Goal: Task Accomplishment & Management: Manage account settings

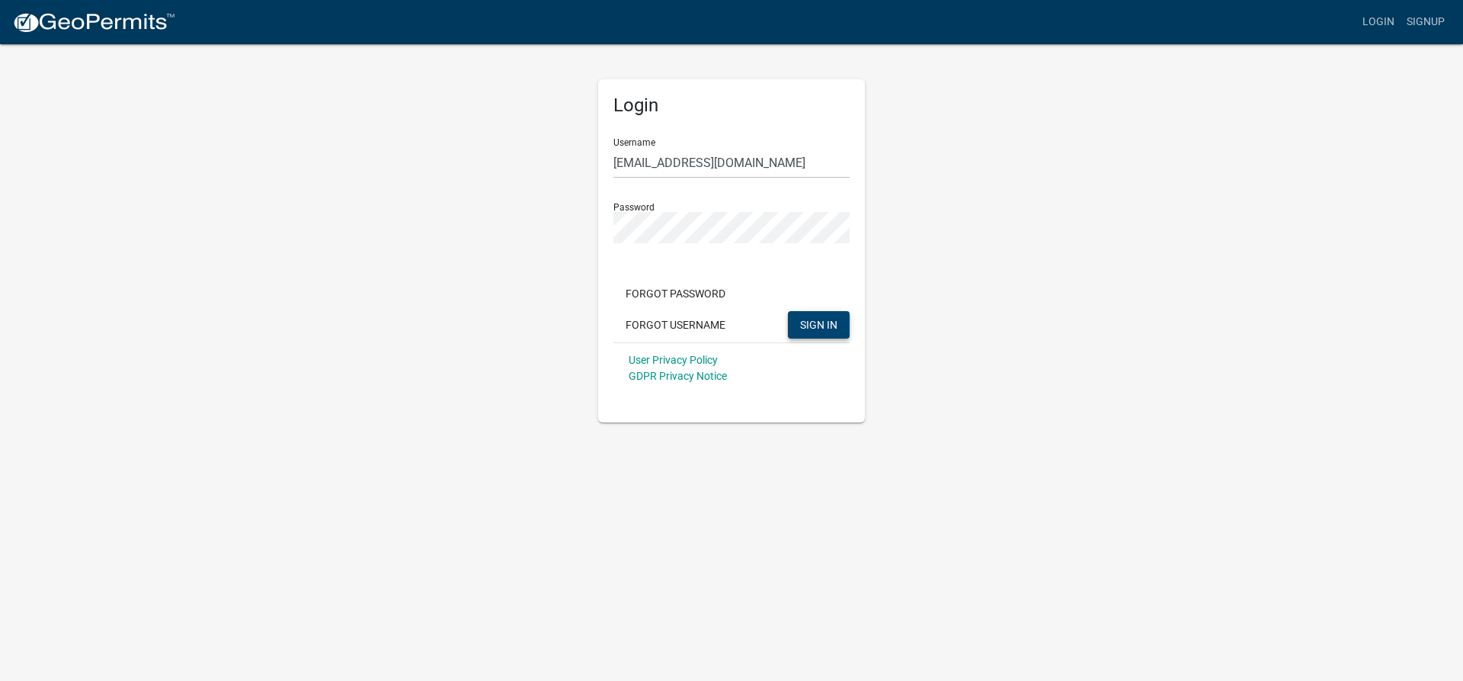
click at [803, 316] on button "SIGN IN" at bounding box center [819, 324] width 62 height 27
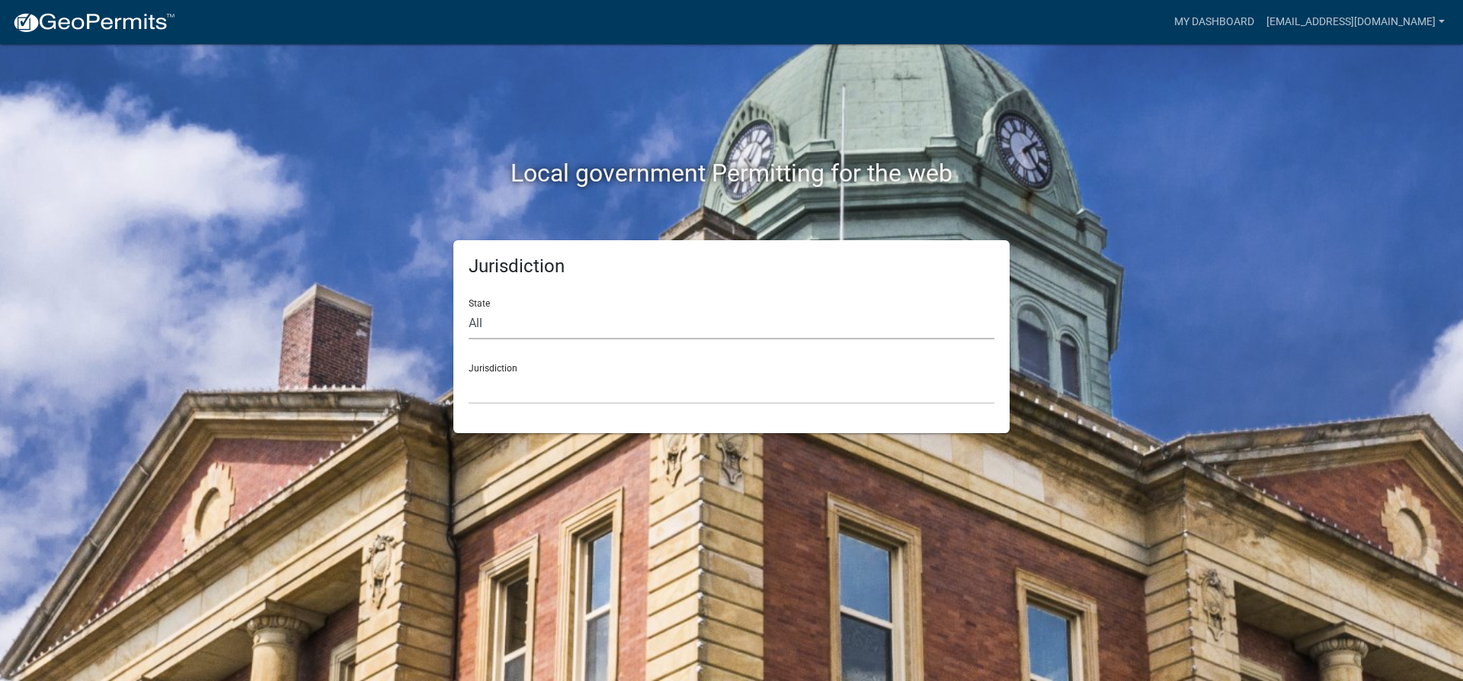
click at [469, 308] on select "All [US_STATE] [US_STATE] [US_STATE] [US_STATE] [US_STATE] [US_STATE] [US_STATE…" at bounding box center [732, 323] width 526 height 31
select select "[US_STATE]"
click option "[US_STATE]" at bounding box center [0, 0] width 0 height 0
click at [469, 373] on select "[GEOGRAPHIC_DATA], [US_STATE][PERSON_NAME][GEOGRAPHIC_DATA], [US_STATE][PERSON_…" at bounding box center [732, 388] width 526 height 31
click at [501, 381] on select "[GEOGRAPHIC_DATA], [US_STATE][PERSON_NAME][GEOGRAPHIC_DATA], [US_STATE][PERSON_…" at bounding box center [732, 388] width 526 height 31
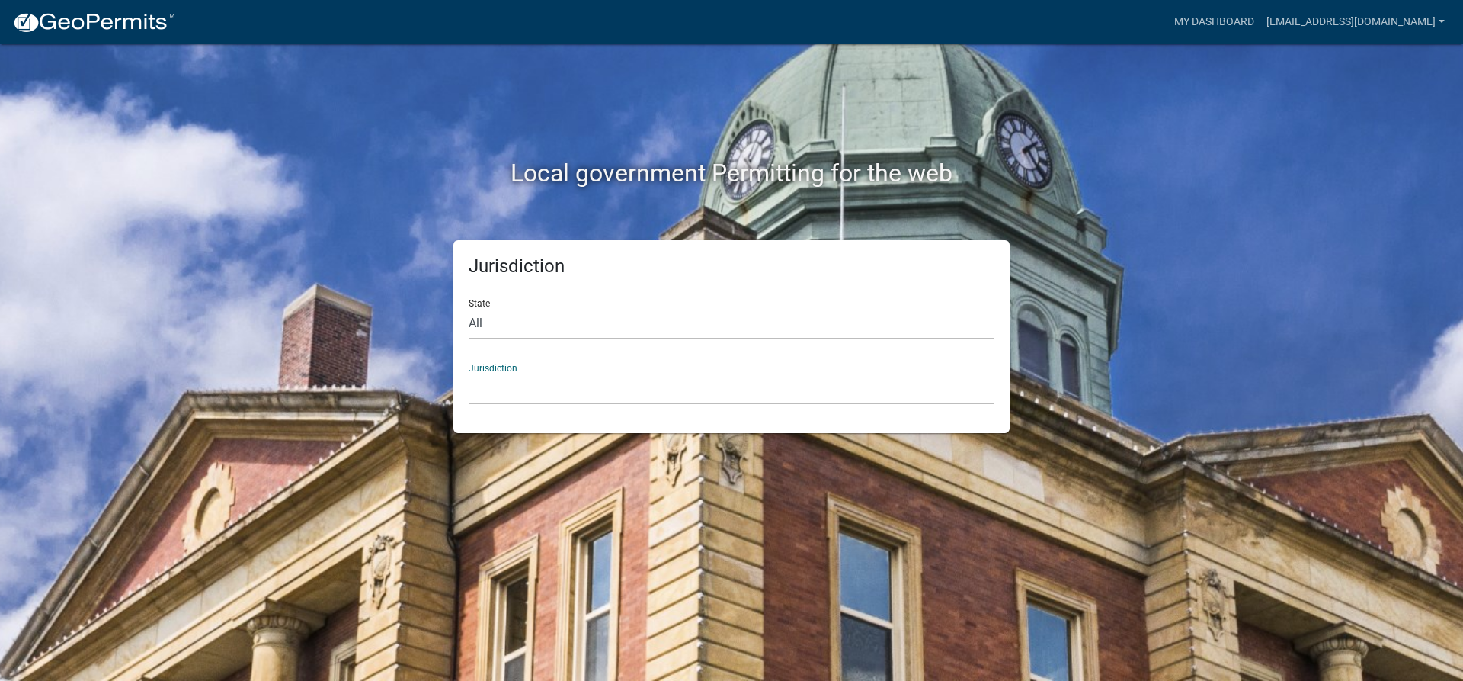
click at [469, 373] on select "[GEOGRAPHIC_DATA], [US_STATE][PERSON_NAME][GEOGRAPHIC_DATA], [US_STATE][PERSON_…" at bounding box center [732, 388] width 526 height 31
click at [514, 396] on select "[GEOGRAPHIC_DATA], [US_STATE][PERSON_NAME][GEOGRAPHIC_DATA], [US_STATE][PERSON_…" at bounding box center [732, 388] width 526 height 31
click at [469, 373] on select "[GEOGRAPHIC_DATA], [US_STATE][PERSON_NAME][GEOGRAPHIC_DATA], [US_STATE][PERSON_…" at bounding box center [732, 388] width 526 height 31
click at [514, 392] on select "[GEOGRAPHIC_DATA], [US_STATE][PERSON_NAME][GEOGRAPHIC_DATA], [US_STATE][PERSON_…" at bounding box center [732, 388] width 526 height 31
click at [469, 373] on select "[GEOGRAPHIC_DATA], [US_STATE][PERSON_NAME][GEOGRAPHIC_DATA], [US_STATE][PERSON_…" at bounding box center [732, 388] width 526 height 31
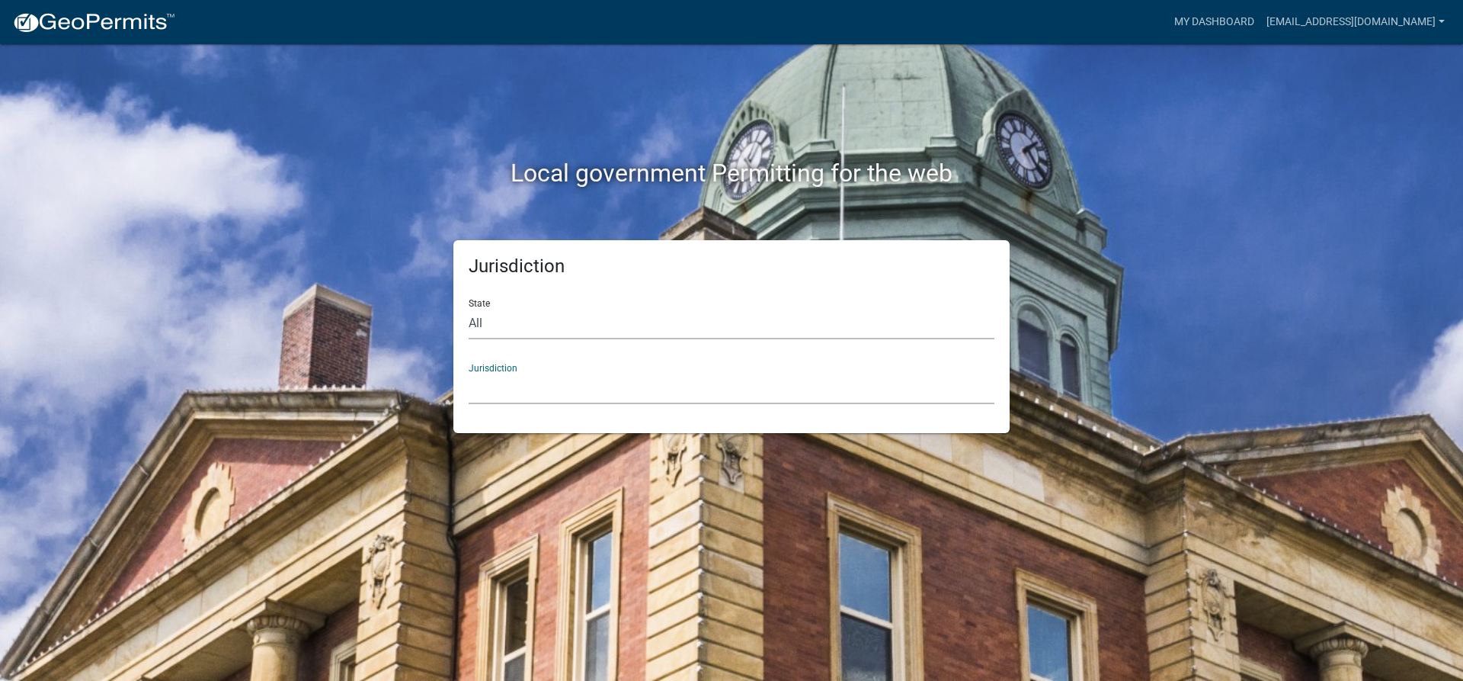
click at [469, 308] on select "All [US_STATE] [US_STATE] [US_STATE] [US_STATE] [US_STATE] [US_STATE] [US_STATE…" at bounding box center [732, 323] width 526 height 31
click at [312, 223] on div "Local government Permitting for the web" at bounding box center [731, 141] width 869 height 195
click at [1168, 12] on link "My Dashboard" at bounding box center [1214, 22] width 92 height 29
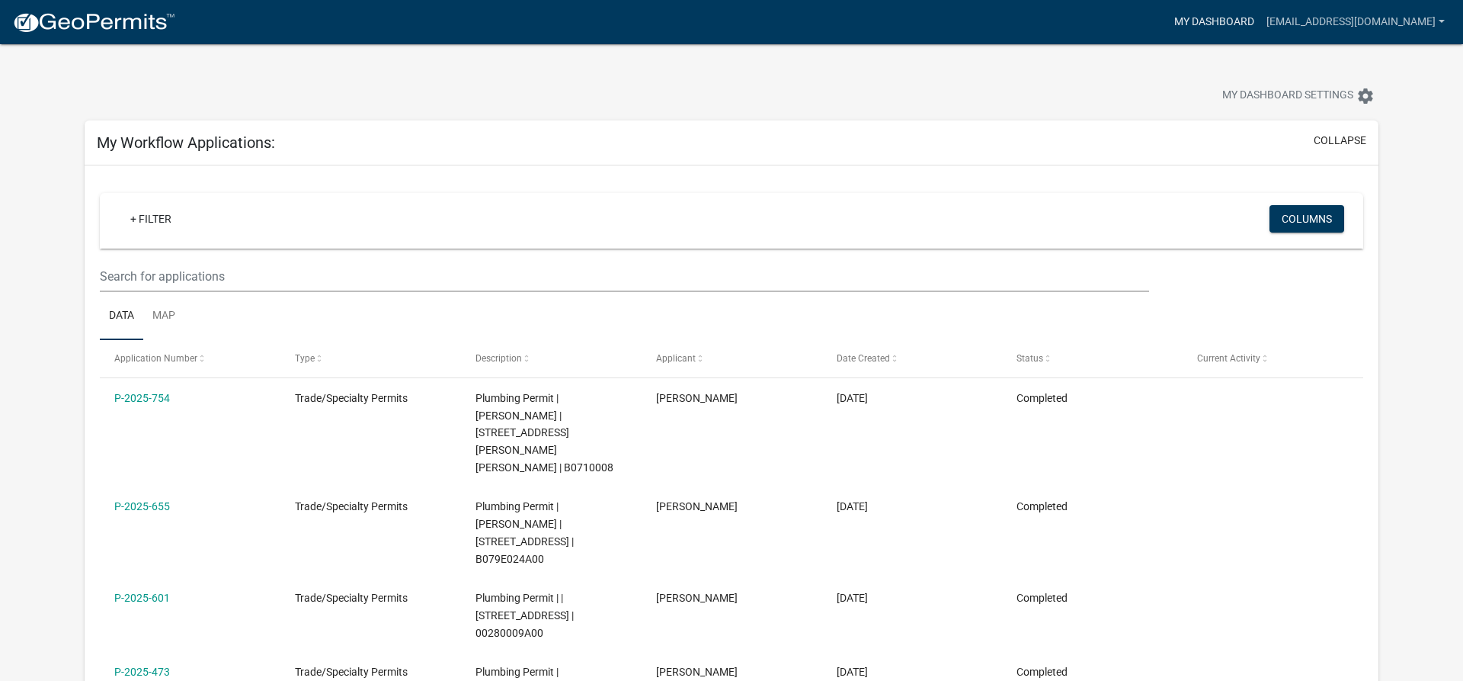
click at [1168, 20] on link "My Dashboard" at bounding box center [1214, 22] width 92 height 29
click at [1437, 19] on link "[EMAIL_ADDRESS][DOMAIN_NAME]" at bounding box center [1355, 22] width 191 height 29
click at [1366, 101] on link "Contractor Profile" at bounding box center [1386, 99] width 130 height 37
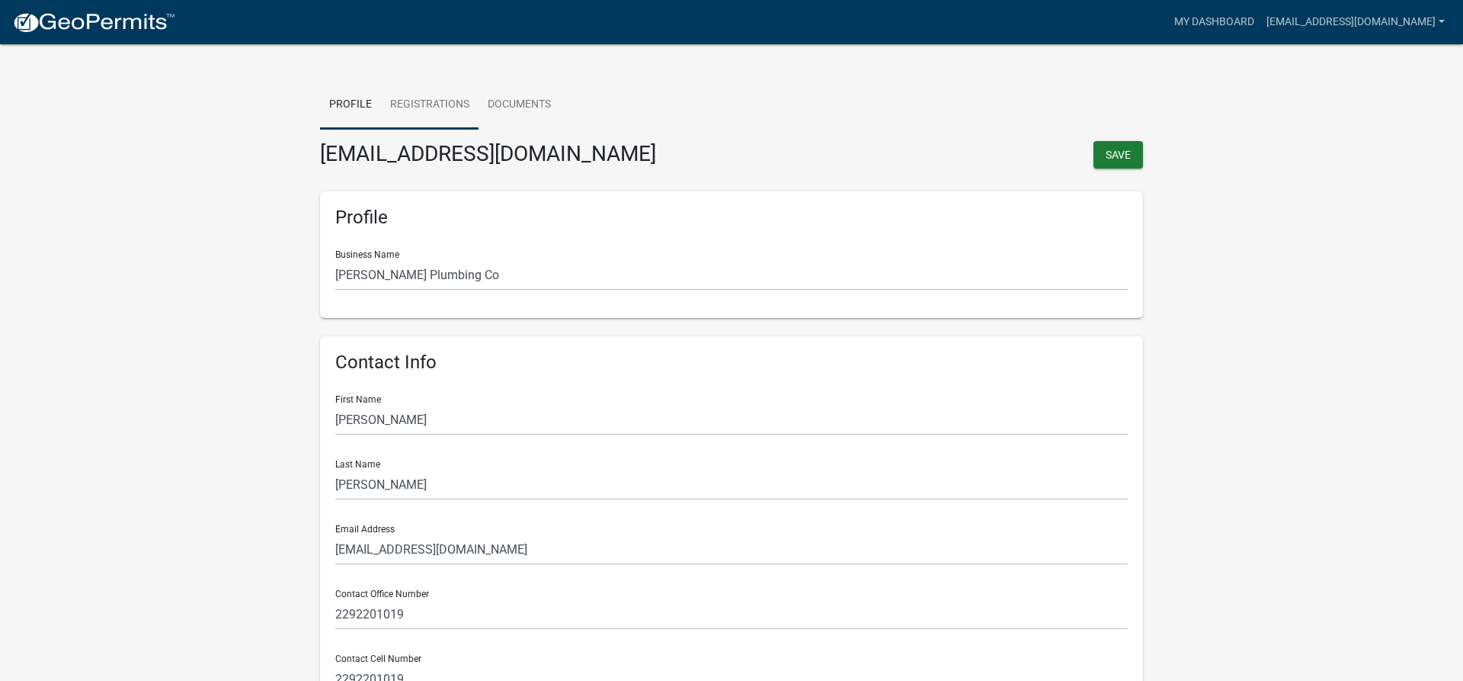
click at [430, 95] on link "Registrations" at bounding box center [430, 105] width 98 height 49
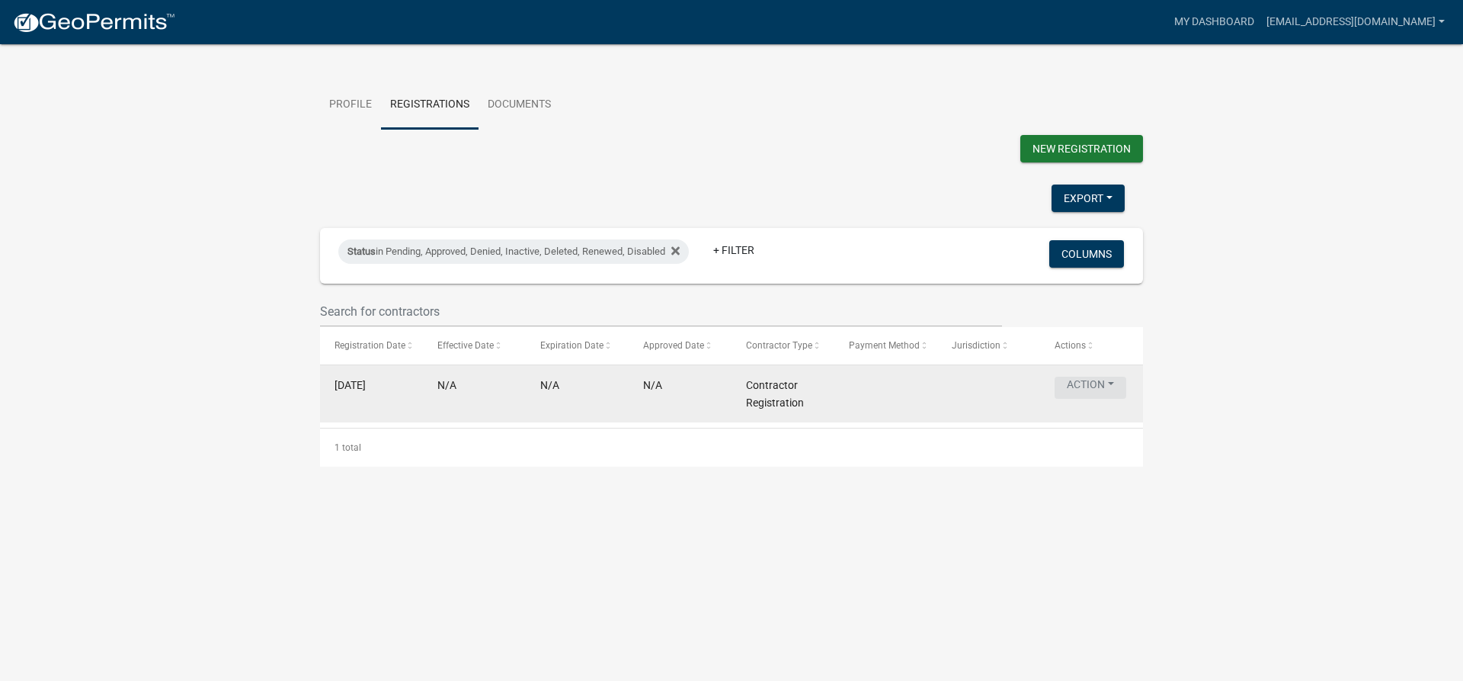
click at [1092, 397] on button "Action" at bounding box center [1091, 387] width 72 height 22
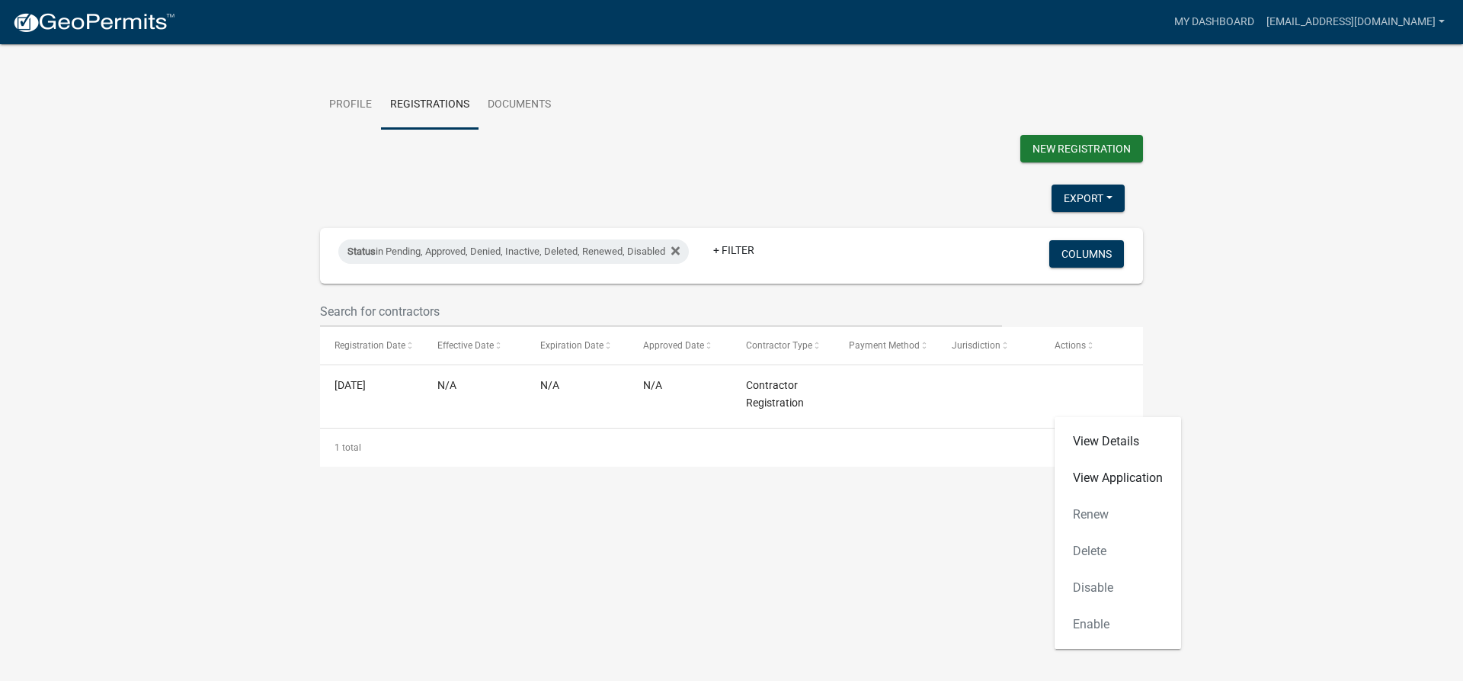
click at [1214, 399] on wm-contractor-profile-view "more_horiz My Dashboard [EMAIL_ADDRESS][DOMAIN_NAME] Account Contractor Profile…" at bounding box center [731, 242] width 1463 height 448
click at [815, 344] on span at bounding box center [816, 346] width 9 height 11
click at [814, 344] on span at bounding box center [816, 346] width 9 height 11
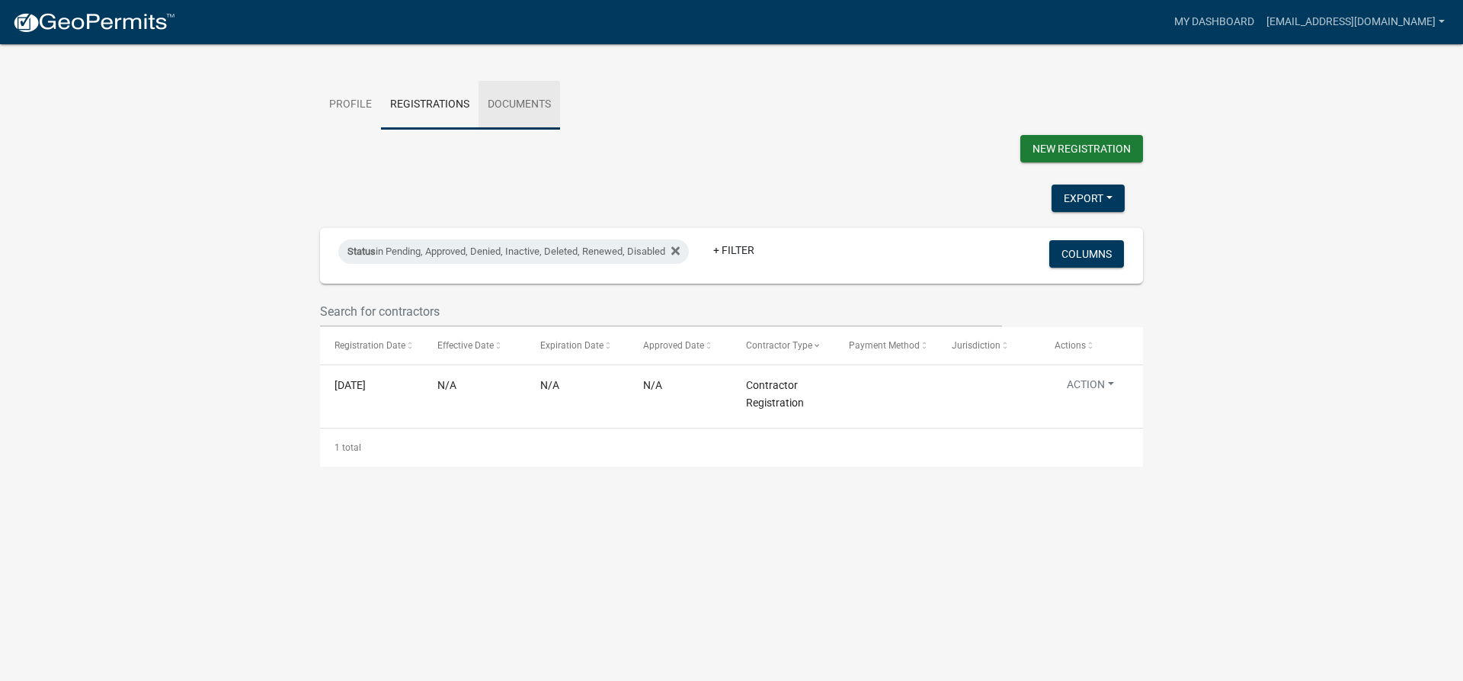
click at [533, 101] on link "Documents" at bounding box center [520, 105] width 82 height 49
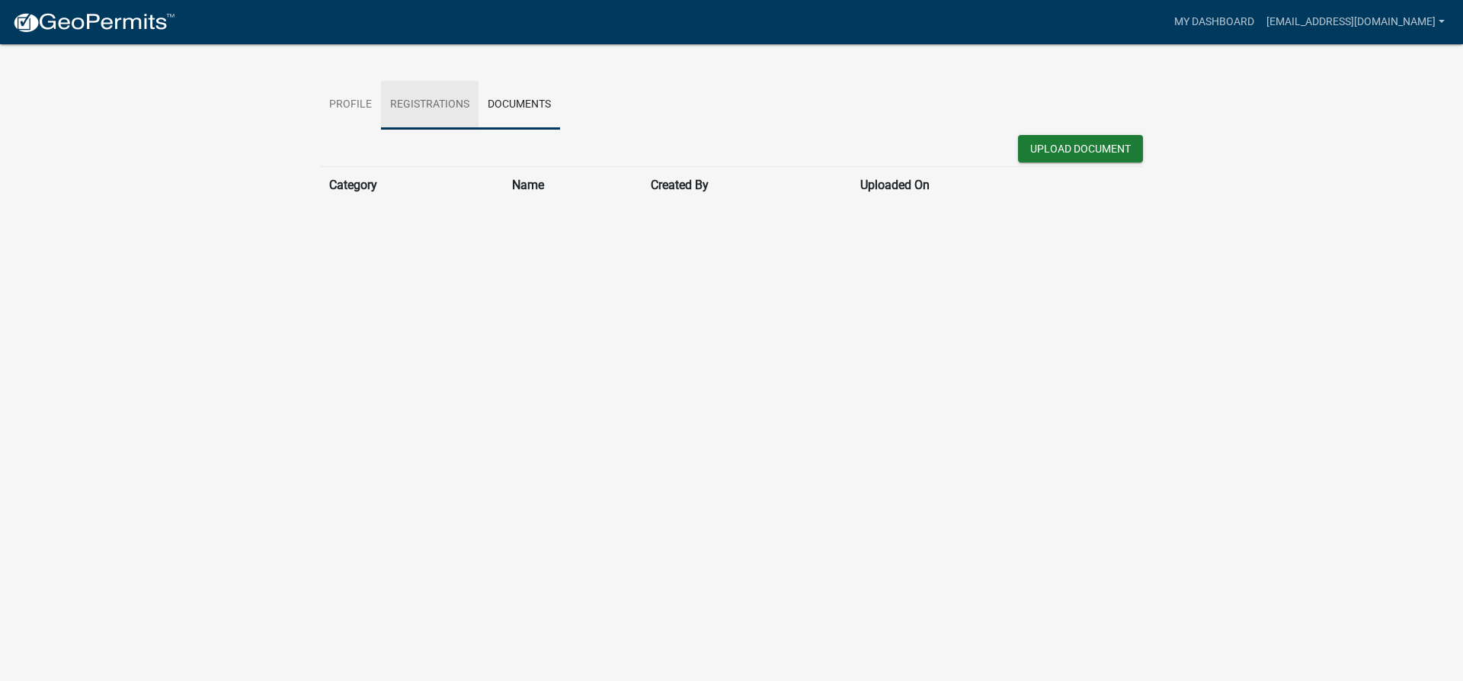
click at [411, 101] on link "Registrations" at bounding box center [430, 105] width 98 height 49
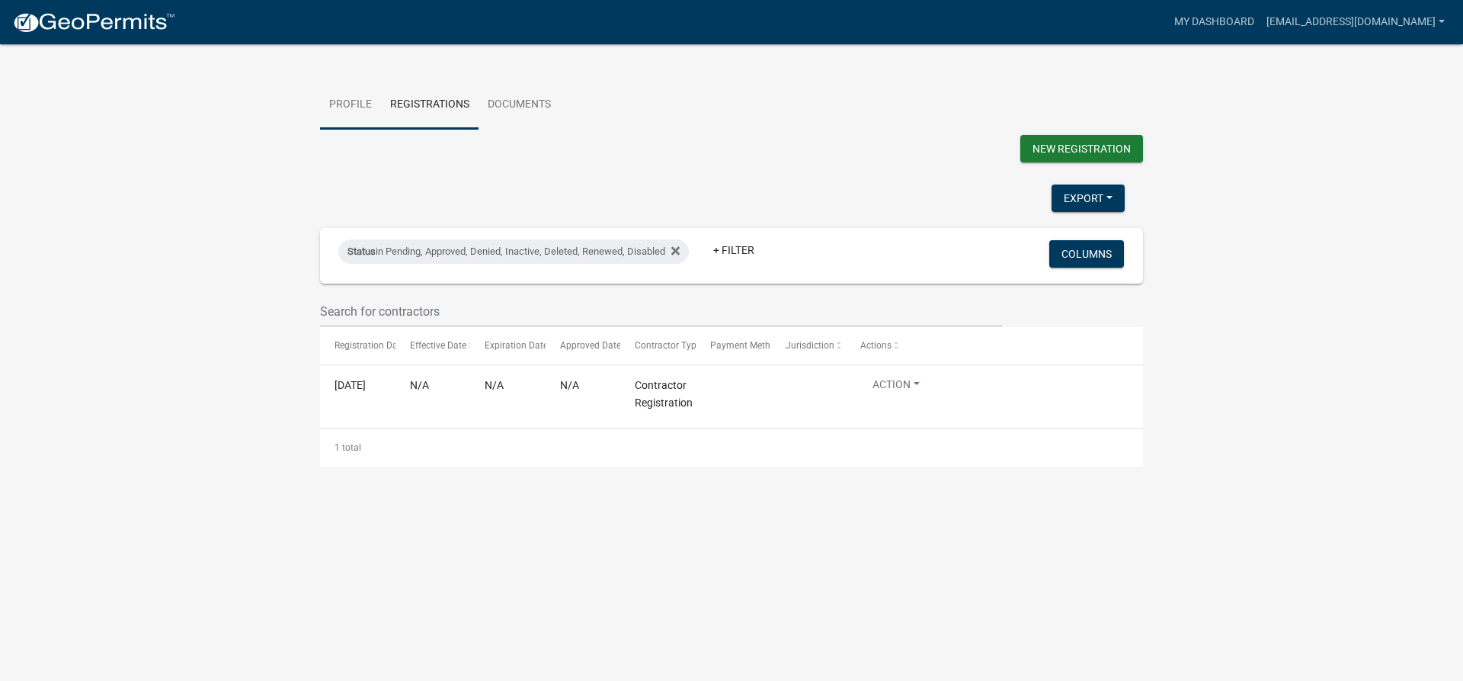
click at [351, 101] on link "Profile" at bounding box center [350, 105] width 61 height 49
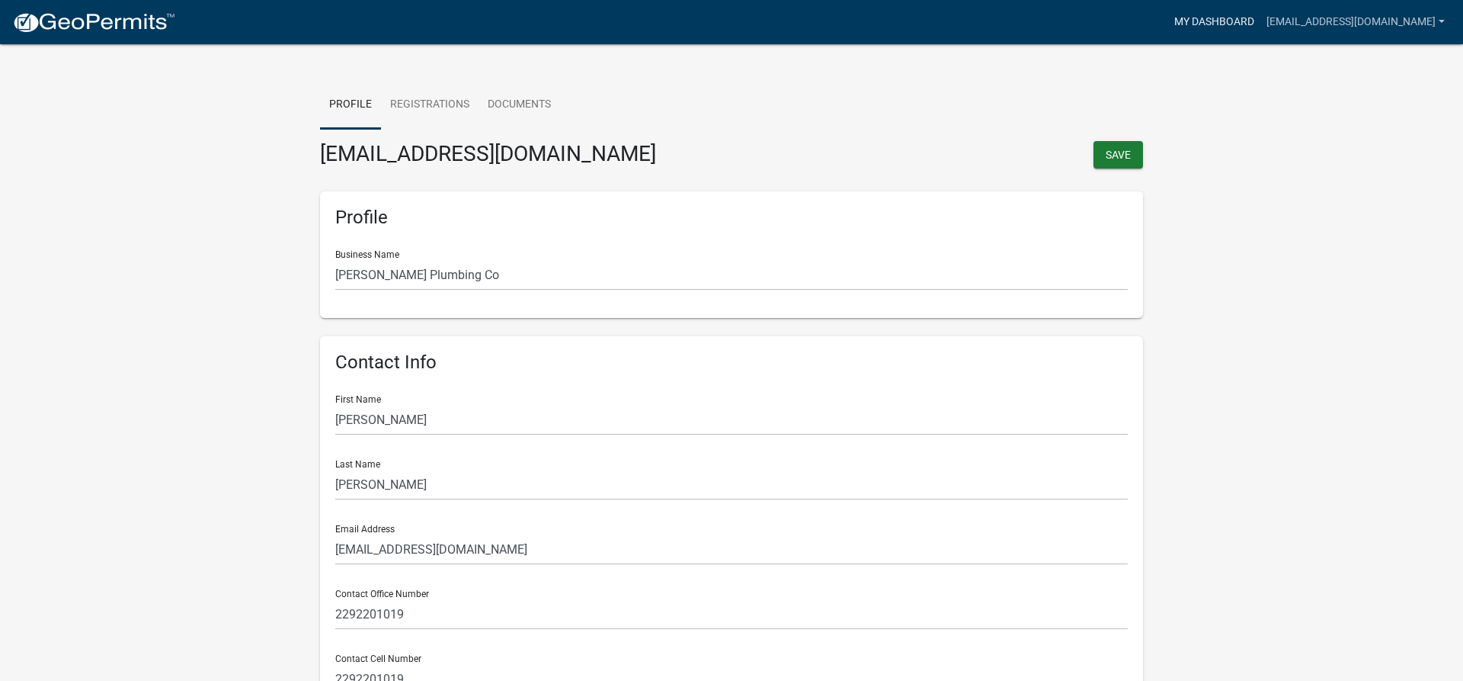
click at [1168, 18] on link "My Dashboard" at bounding box center [1214, 22] width 92 height 29
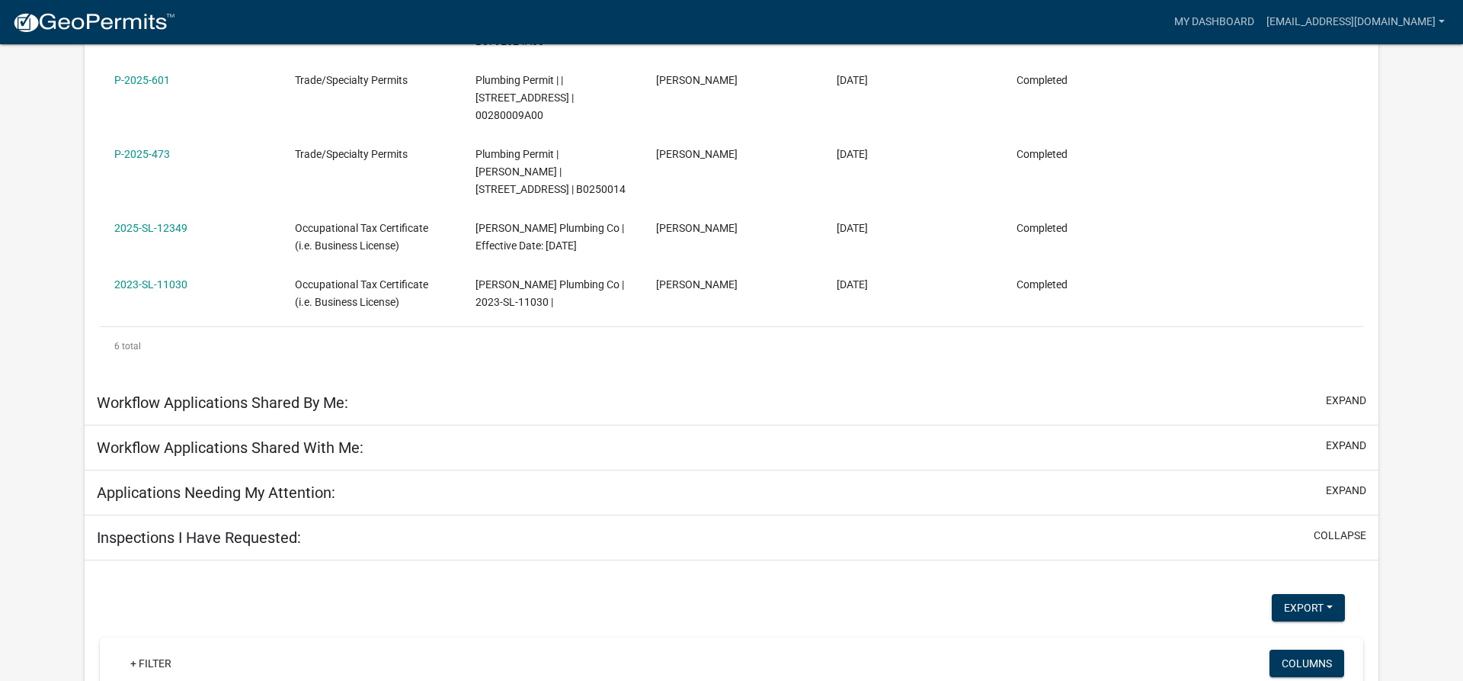
scroll to position [517, 0]
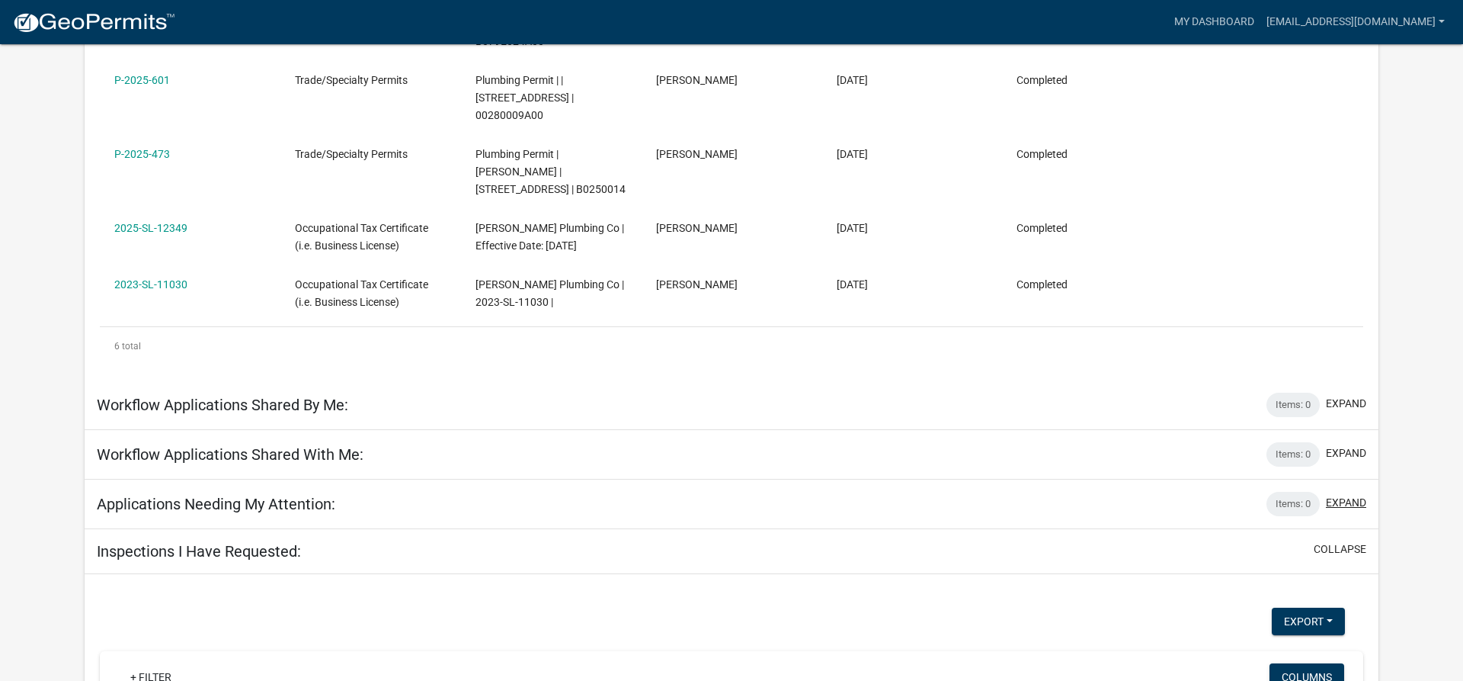
click at [1350, 495] on button "expand" at bounding box center [1346, 503] width 40 height 16
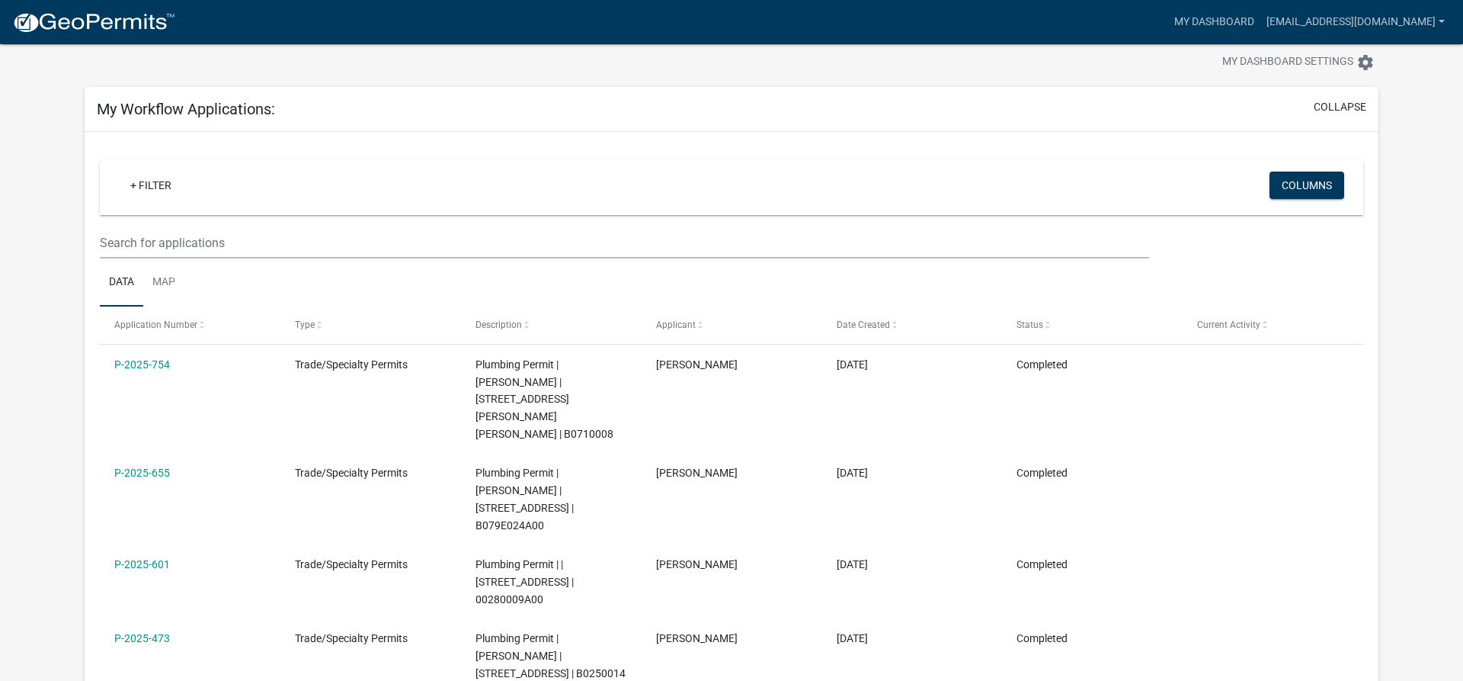
scroll to position [0, 0]
